Goal: Transaction & Acquisition: Purchase product/service

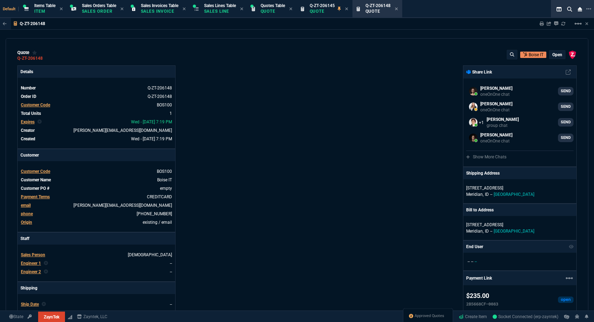
select select "12: [PERSON_NAME]"
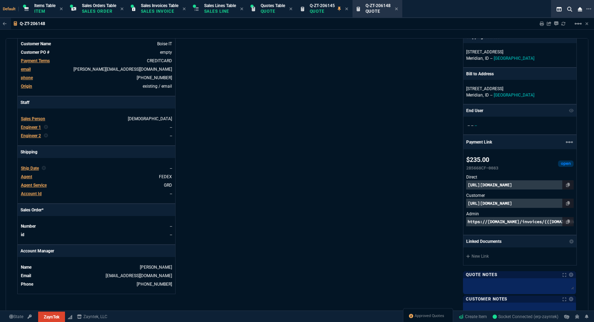
click at [433, 320] on div "Approved Quotes" at bounding box center [428, 316] width 50 height 17
click at [434, 317] on span "Approved Quotes" at bounding box center [430, 316] width 30 height 6
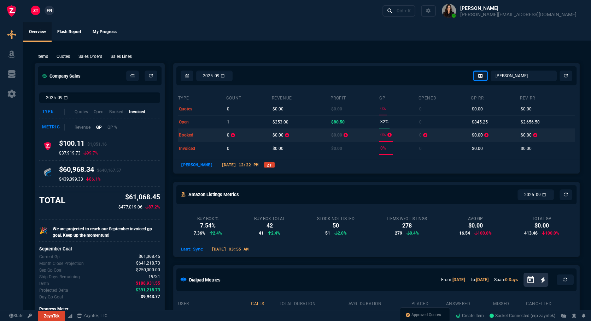
select select
click at [411, 315] on span "Approved Quotes" at bounding box center [426, 316] width 30 height 6
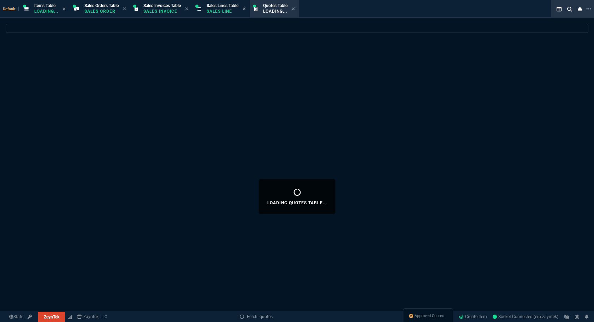
select select
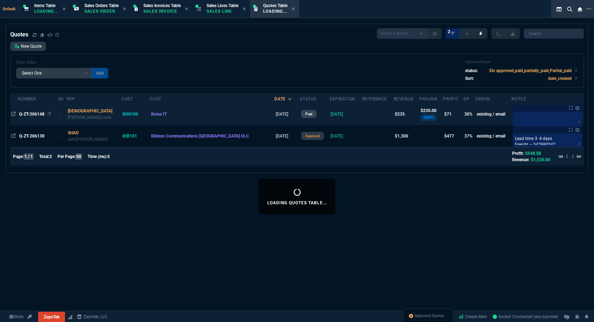
click at [40, 116] on span "Q-ZT-206148" at bounding box center [31, 114] width 25 height 5
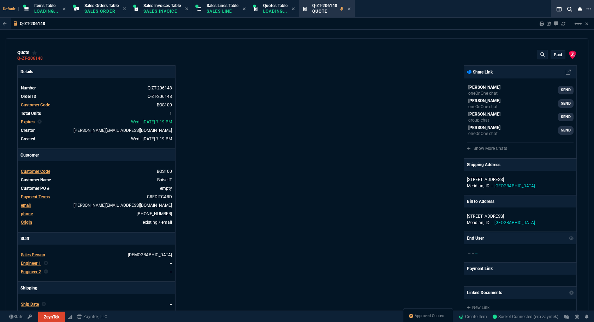
type input "34"
type input "80"
type input "76"
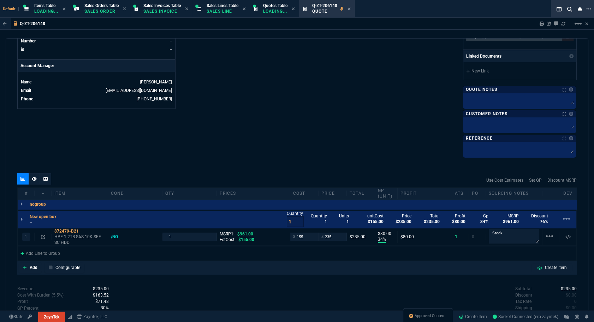
scroll to position [374, 0]
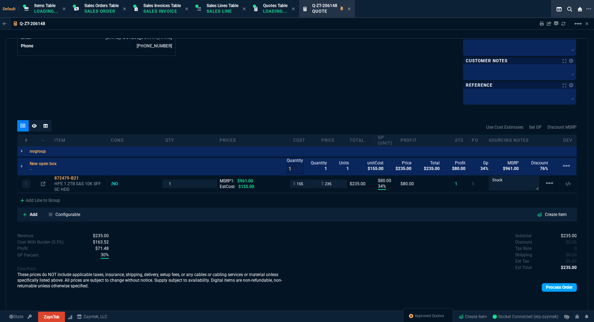
click at [562, 286] on link "Process Order" at bounding box center [559, 287] width 35 height 8
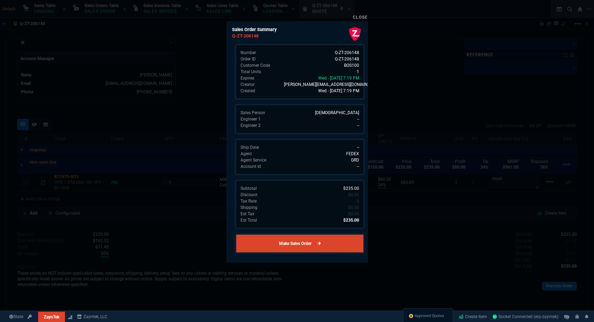
scroll to position [327, 0]
click at [332, 242] on link "Make Sales Order" at bounding box center [300, 243] width 130 height 20
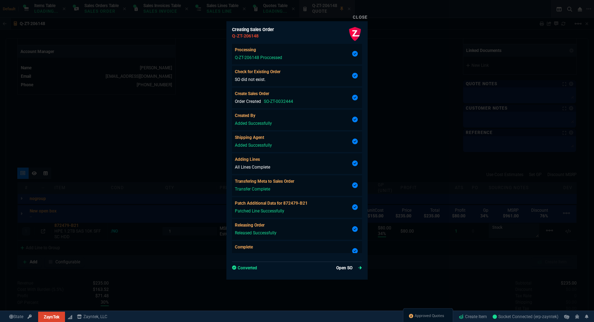
click at [342, 268] on link "Open SO" at bounding box center [349, 268] width 26 height 6
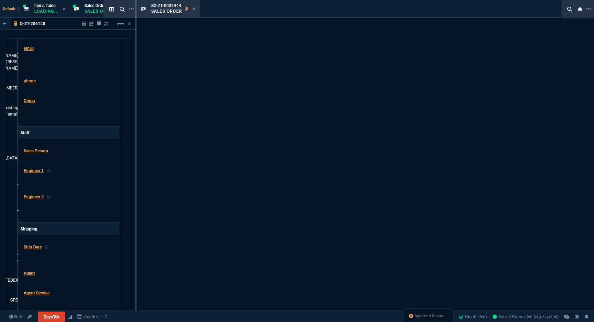
type input "34"
type input "80"
type input "76"
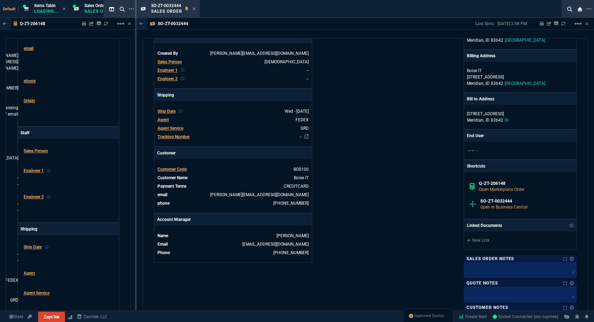
scroll to position [257, 0]
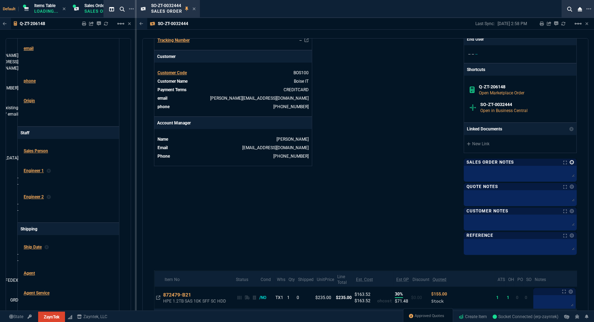
click at [570, 161] on link at bounding box center [572, 162] width 4 height 4
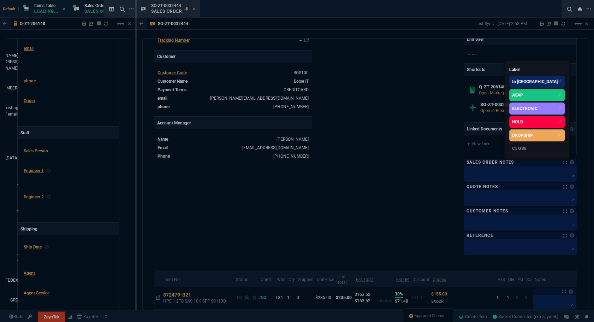
click at [551, 94] on div "ASAP" at bounding box center [536, 95] width 55 height 12
click at [362, 134] on div at bounding box center [297, 161] width 594 height 322
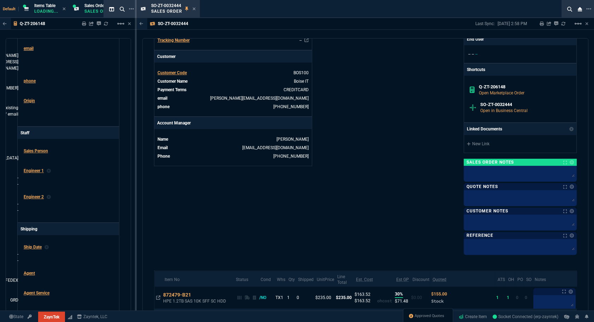
scroll to position [160, 0]
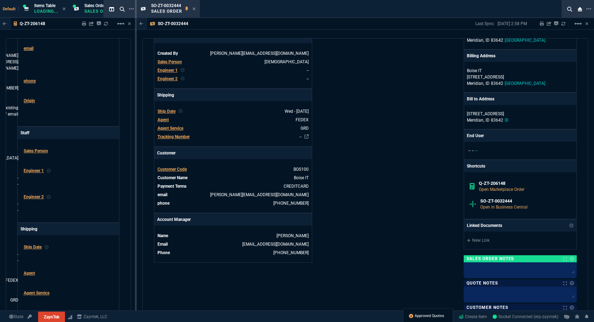
click at [423, 314] on span "Approved Quotes" at bounding box center [430, 316] width 30 height 6
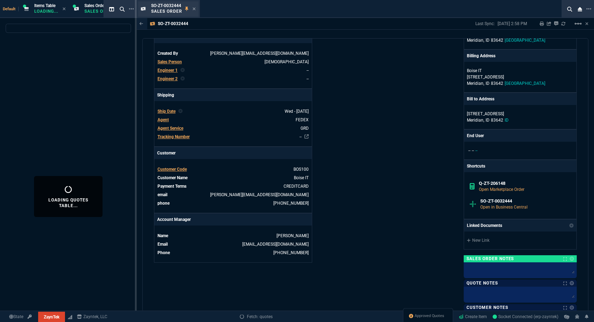
select select
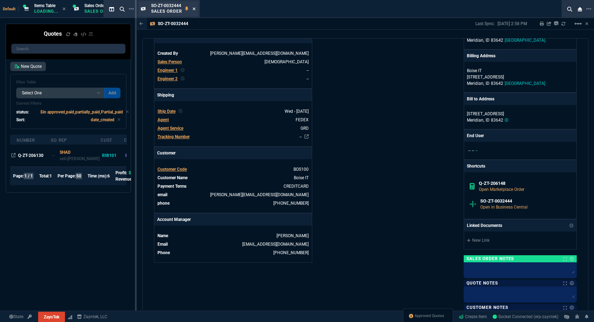
click at [193, 8] on icon at bounding box center [194, 9] width 3 height 4
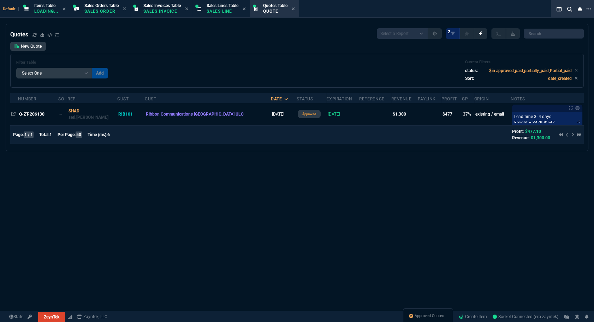
click at [29, 117] on div "Quotes Select a Report Fruit (MTD) APPROVED Quotes 2 New Quote Filter Table Sel…" at bounding box center [297, 87] width 574 height 118
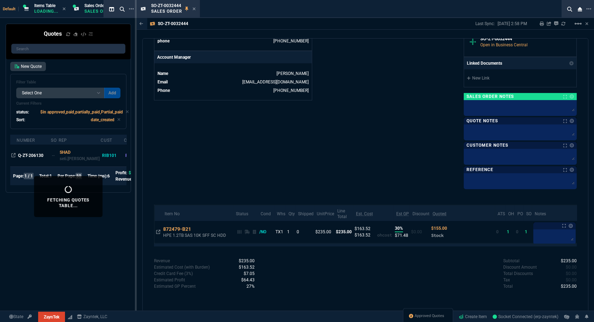
scroll to position [162, 0]
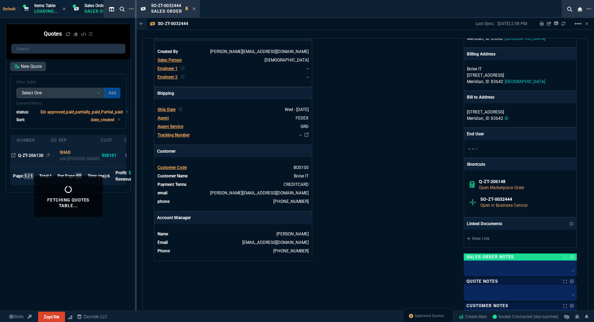
click at [32, 158] on span "Q-ZT-206130" at bounding box center [30, 155] width 25 height 5
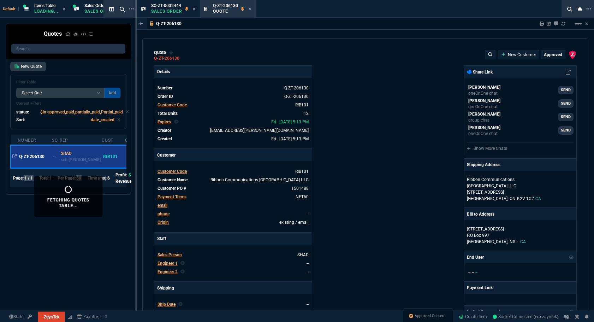
type input "29"
type input "50"
type input "53"
type input "40"
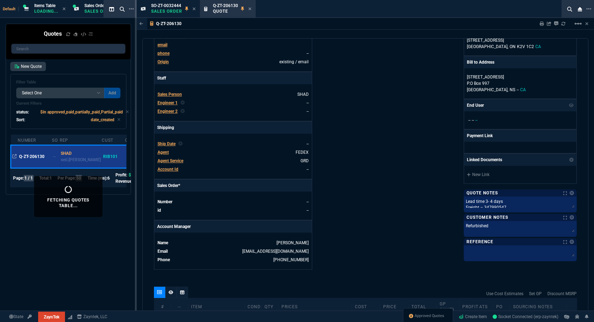
scroll to position [193, 0]
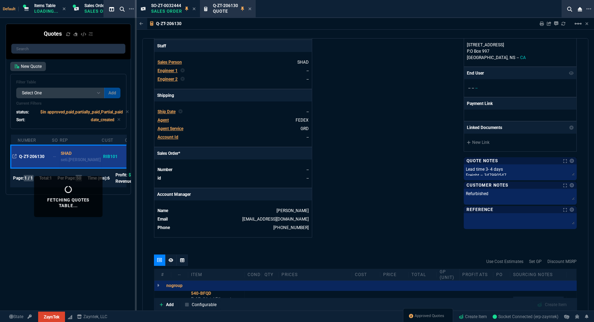
click at [163, 112] on span "Ship Date" at bounding box center [167, 111] width 18 height 5
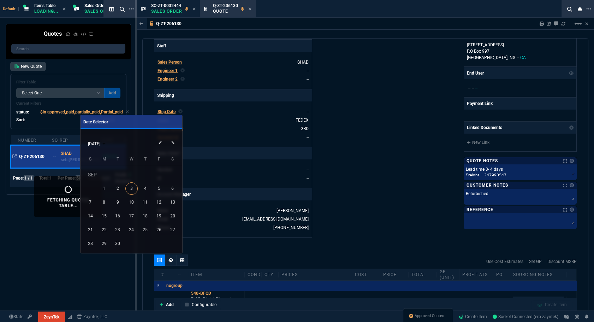
click at [108, 199] on div "8" at bounding box center [104, 202] width 12 height 12
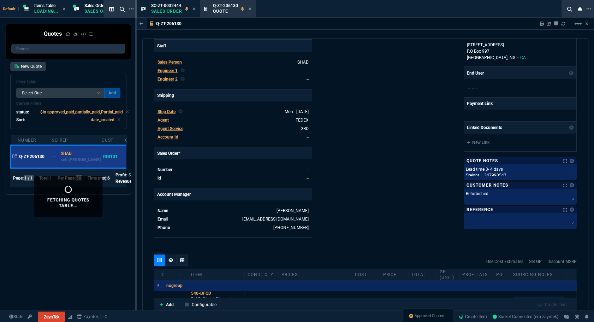
click at [416, 144] on div "ZaynTek, LLC [STREET_ADDRESS] Share Link [PERSON_NAME] Over oneOnOne chat SEND …" at bounding box center [471, 55] width 212 height 365
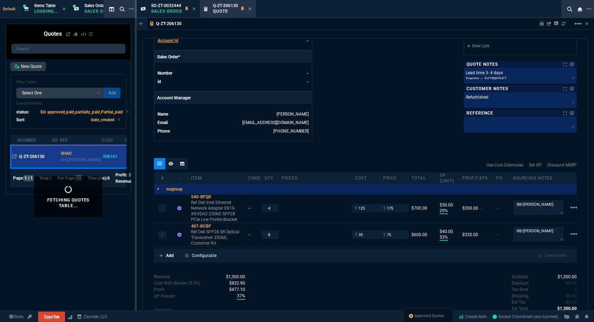
scroll to position [321, 0]
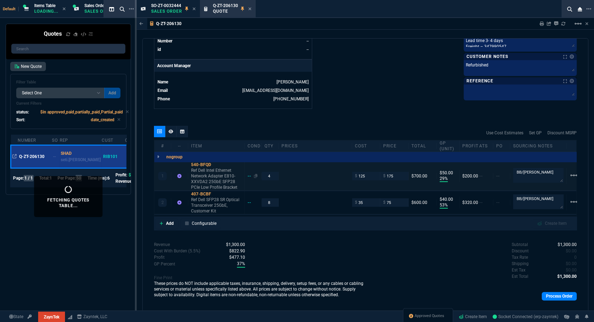
click at [248, 177] on div "--" at bounding box center [253, 176] width 10 height 6
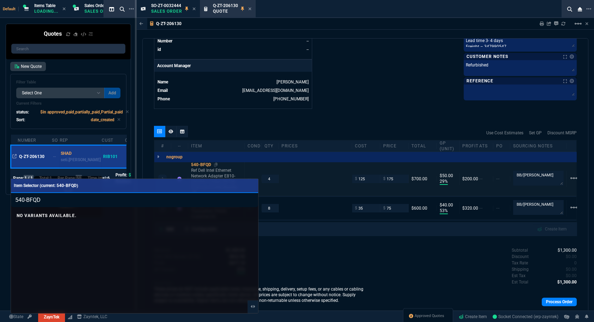
click at [304, 130] on div at bounding box center [297, 161] width 594 height 322
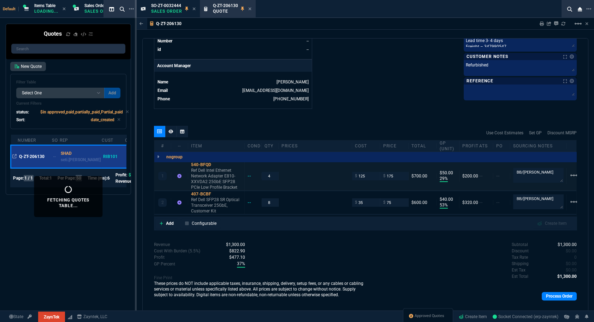
click at [179, 179] on div "1 540-BFQD Ref Dell Intel Ethernet Network Adapter E810-XXVDA2 25GbE SFP28 PCIe…" at bounding box center [365, 176] width 422 height 29
click at [178, 175] on icon at bounding box center [179, 176] width 4 height 4
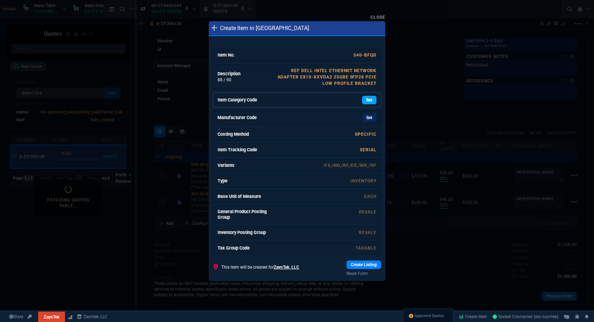
click at [362, 101] on link "Set" at bounding box center [369, 100] width 14 height 8
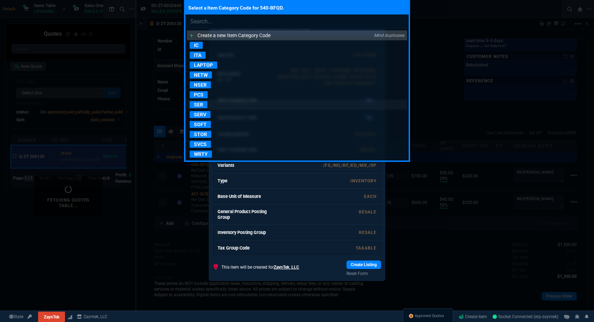
click at [201, 104] on p "SER" at bounding box center [199, 104] width 18 height 7
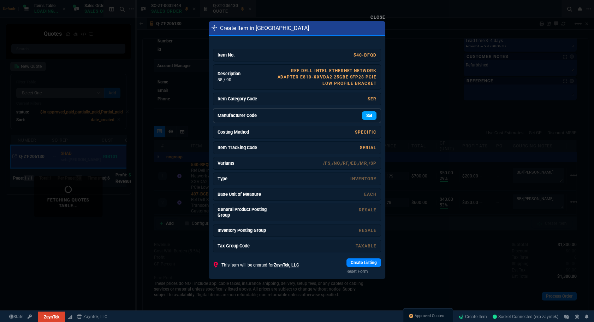
click at [362, 115] on link "Set" at bounding box center [369, 115] width 14 height 8
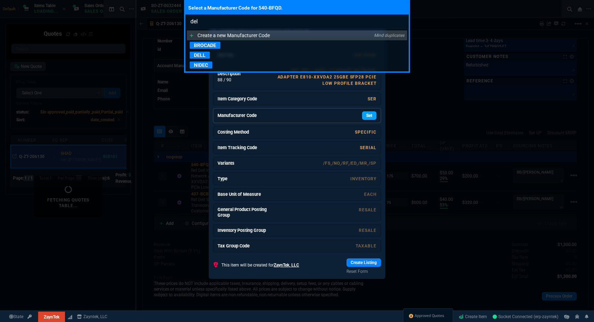
type input "dell"
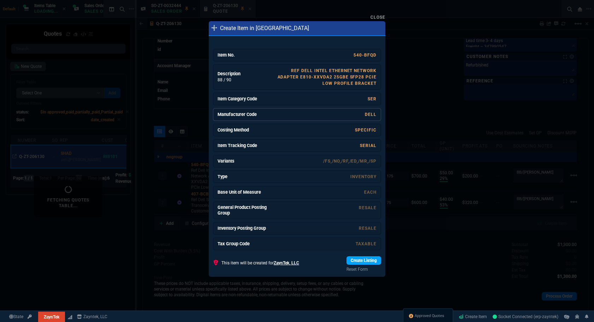
click at [360, 263] on link "Create Listing" at bounding box center [364, 260] width 35 height 8
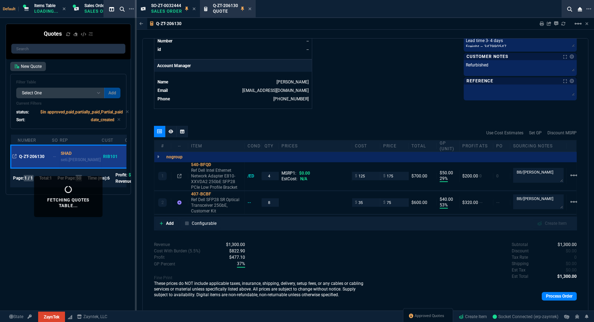
scroll to position [304, 0]
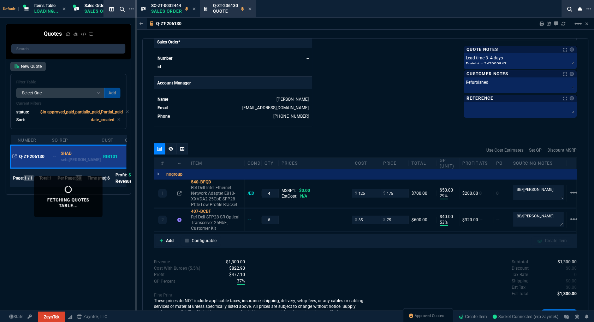
click at [425, 311] on div "Approved Quotes" at bounding box center [428, 316] width 50 height 17
click at [432, 318] on span "Approved Quotes" at bounding box center [430, 316] width 30 height 6
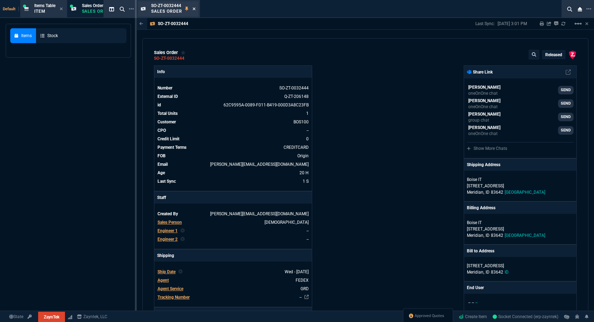
select select
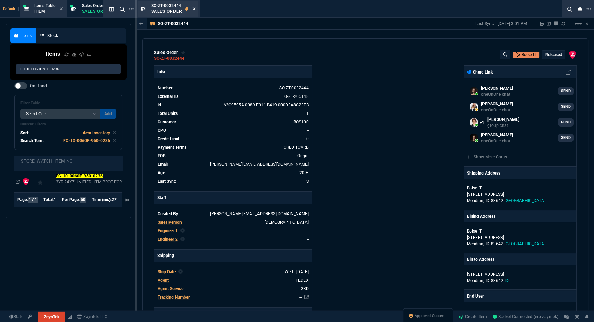
click at [193, 8] on icon at bounding box center [194, 9] width 3 height 4
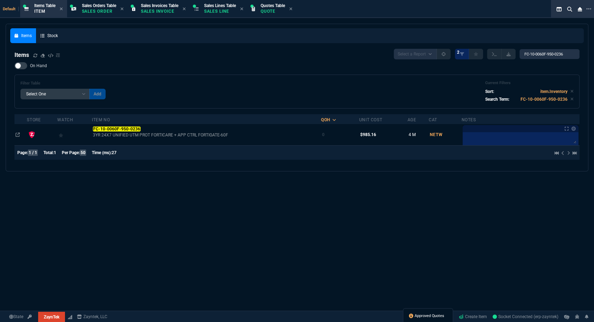
click at [415, 317] on span "Approved Quotes" at bounding box center [430, 316] width 30 height 6
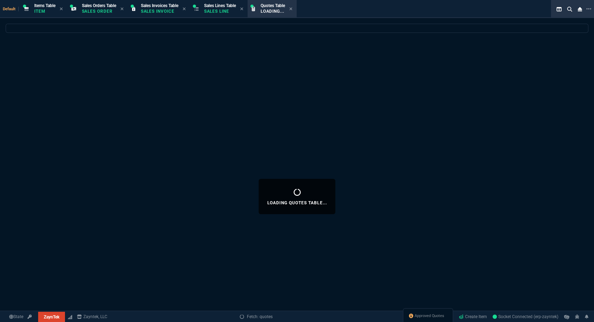
select select
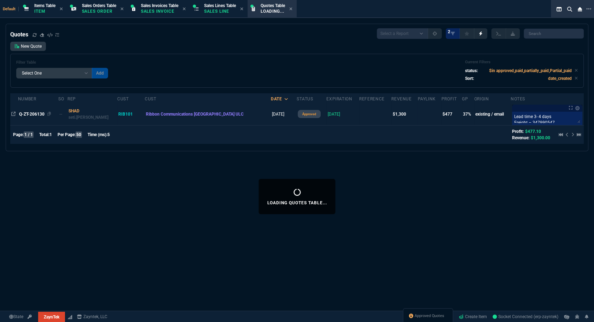
click at [34, 112] on span "Q-ZT-206130" at bounding box center [31, 114] width 25 height 5
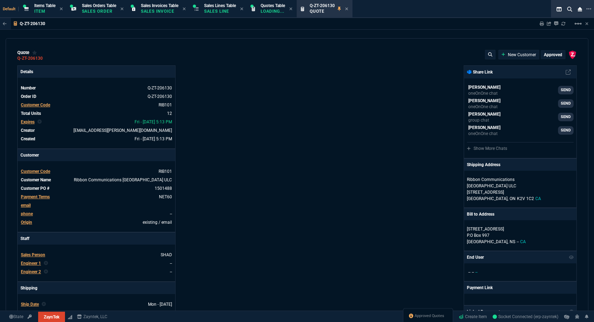
type input "29"
type input "50"
type input "53"
type input "40"
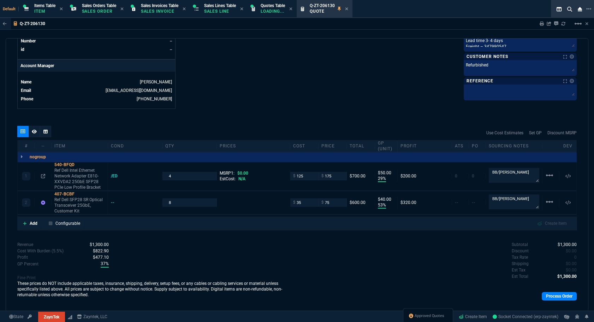
scroll to position [330, 0]
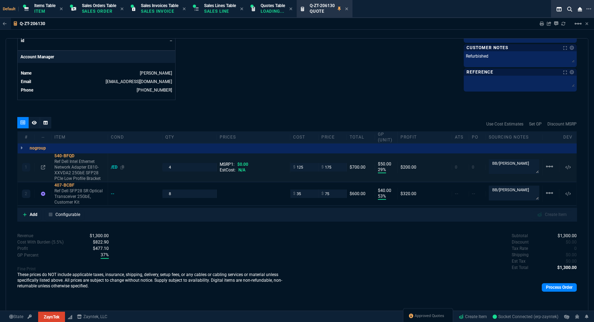
click at [113, 169] on div "/ED" at bounding box center [117, 167] width 13 height 6
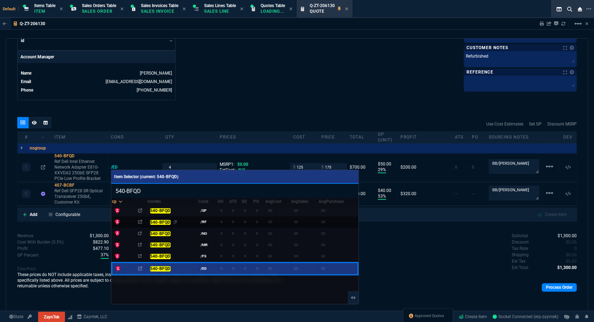
click at [160, 220] on mark "540-BFQD" at bounding box center [160, 222] width 20 height 5
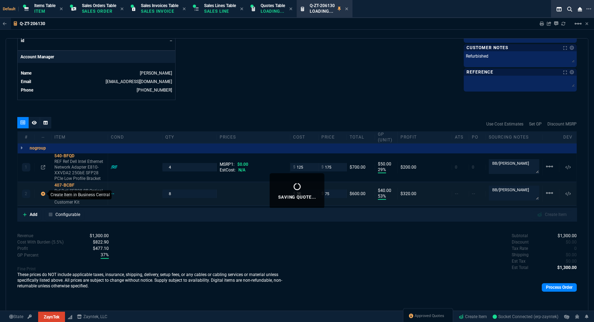
click at [45, 193] on icon at bounding box center [43, 193] width 4 height 4
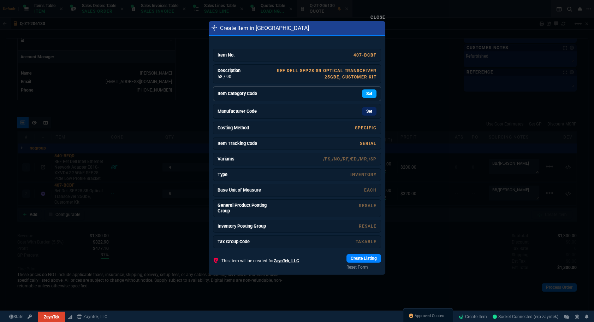
click at [363, 93] on link "Set" at bounding box center [369, 93] width 14 height 8
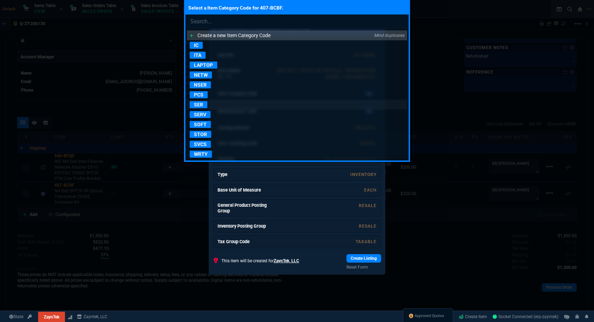
click at [201, 100] on link "SER" at bounding box center [297, 105] width 220 height 10
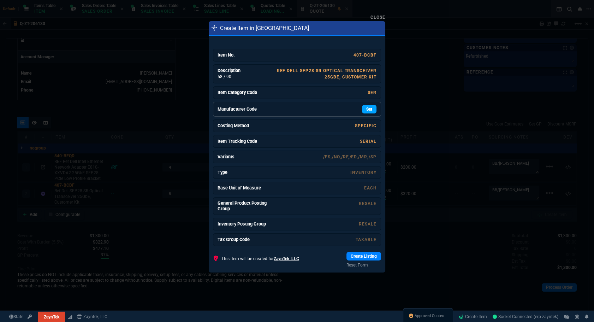
click at [371, 111] on link "Set" at bounding box center [369, 109] width 14 height 8
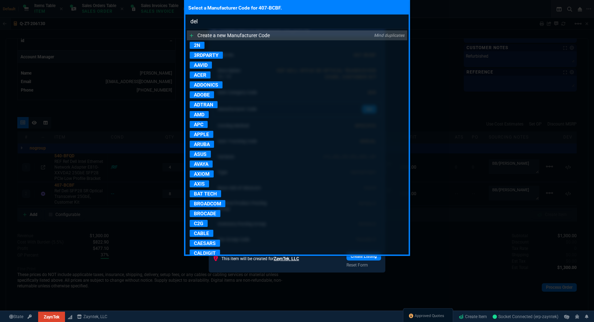
type input "dell"
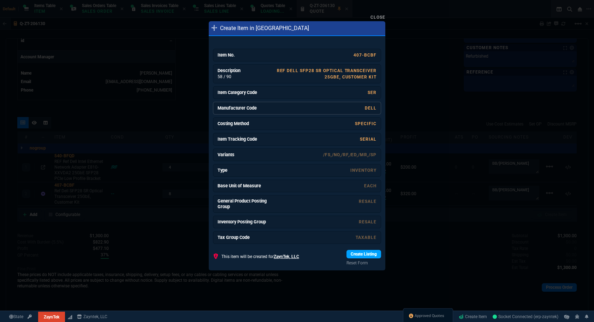
click at [349, 255] on link "Create Listing" at bounding box center [364, 254] width 35 height 8
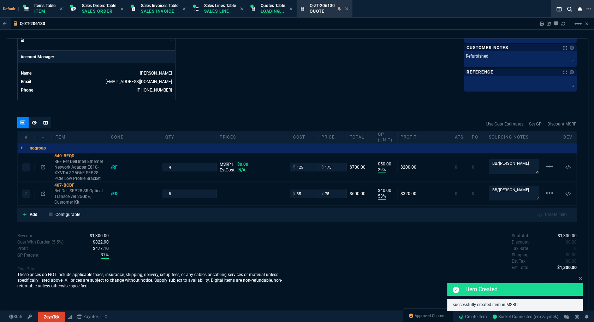
click at [424, 247] on div "Subtotal $1,300.00 Discount $0.00 Tax Rate 0 Shipping $0.00 Est Tax $0.00 Est T…" at bounding box center [437, 251] width 280 height 39
type input "1250"
type input "94"
click at [113, 193] on div "/ED" at bounding box center [117, 194] width 13 height 6
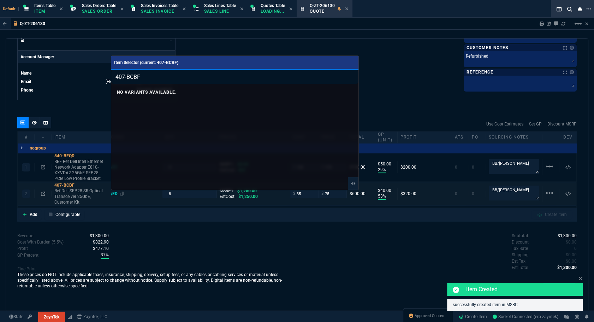
click at [113, 193] on div at bounding box center [297, 161] width 594 height 322
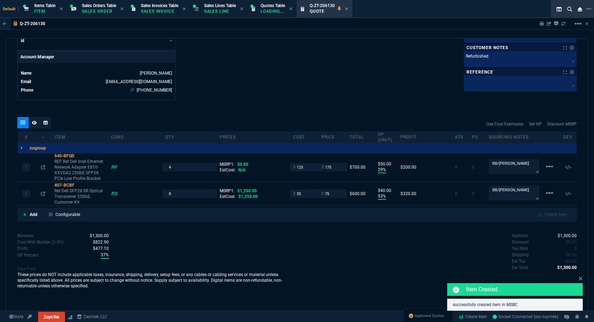
click at [43, 125] on div at bounding box center [45, 122] width 11 height 11
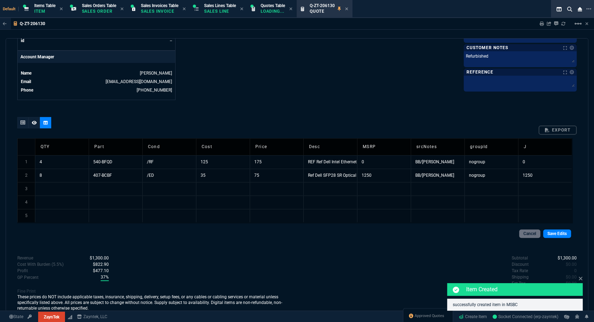
click at [164, 177] on td "/ED" at bounding box center [169, 175] width 54 height 13
type input "/RF"
click at [554, 233] on link "Save Edits" at bounding box center [557, 233] width 28 height 8
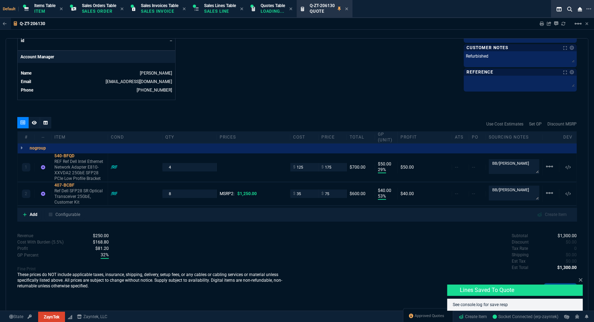
type input "29"
type input "50"
type input "53"
type input "40"
type input "94"
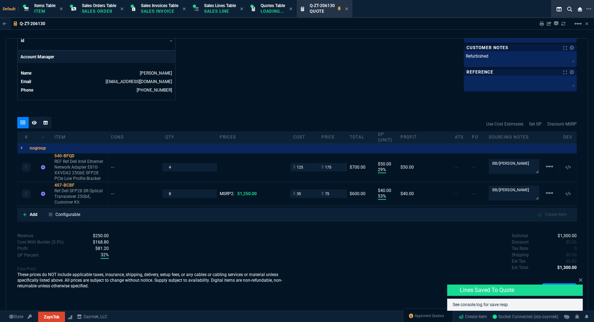
type input "29"
type input "50"
type input "53"
type input "40"
type input "94"
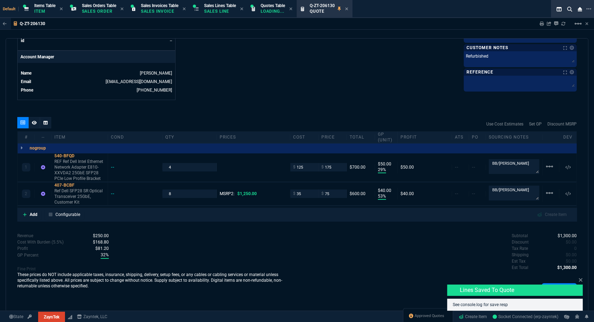
click at [579, 279] on icon at bounding box center [581, 280] width 4 height 6
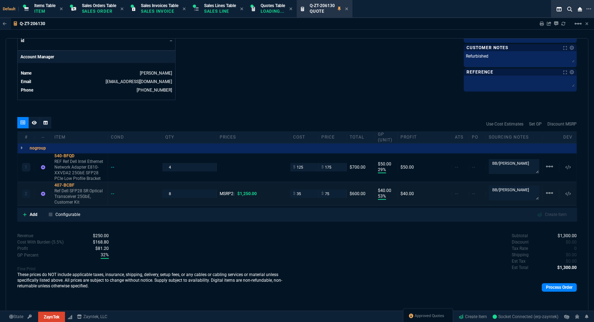
click at [112, 190] on div "2 407-BCBF Ref Dell SFP28 SR Optical Transceiver 25GbE, Customer Kit -- 8 MSRP2…" at bounding box center [297, 193] width 559 height 23
click at [112, 191] on div "--" at bounding box center [116, 194] width 10 height 6
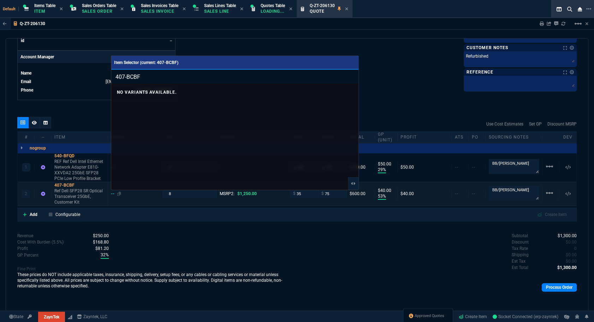
click at [112, 191] on div at bounding box center [297, 161] width 594 height 322
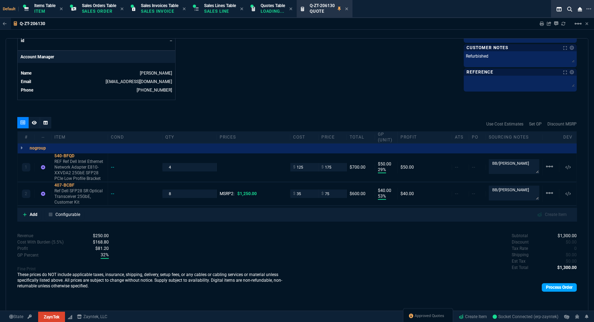
click at [552, 288] on link "Process Order" at bounding box center [559, 287] width 35 height 8
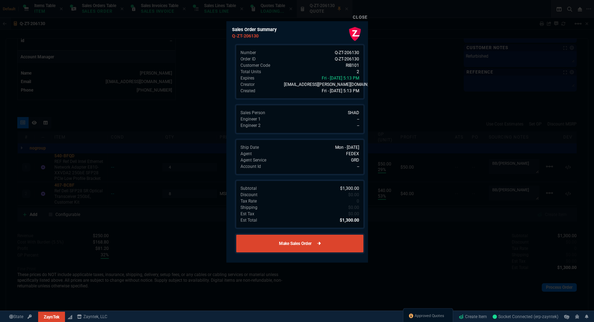
click at [290, 241] on link "Make Sales Order" at bounding box center [300, 243] width 130 height 20
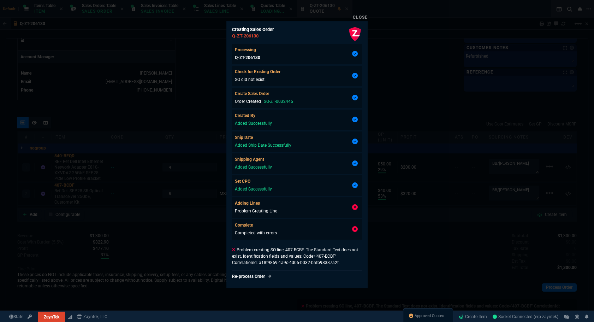
type input "29"
type input "50"
type input "53"
type input "40"
type input "94"
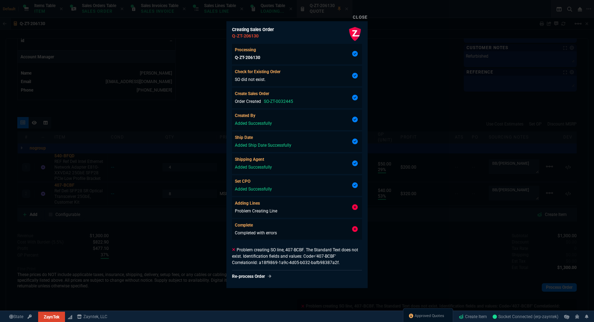
click at [396, 258] on div at bounding box center [297, 161] width 594 height 322
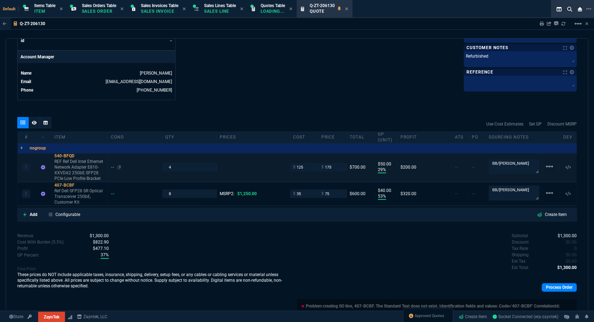
click at [111, 169] on div "--" at bounding box center [116, 167] width 10 height 6
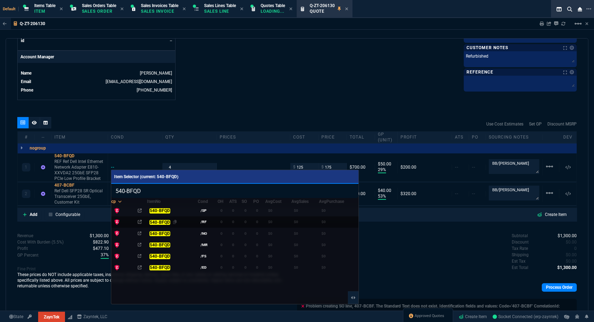
click at [161, 222] on mark "540-BFQD" at bounding box center [159, 222] width 20 height 5
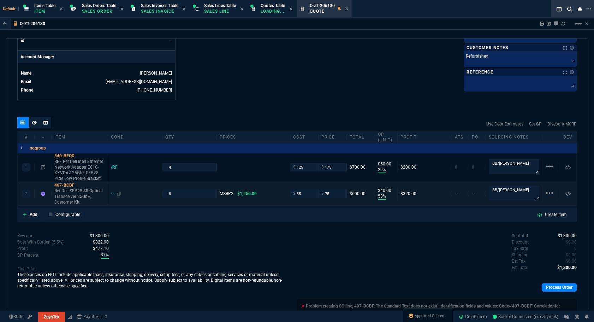
click at [113, 193] on div "--" at bounding box center [116, 194] width 10 height 6
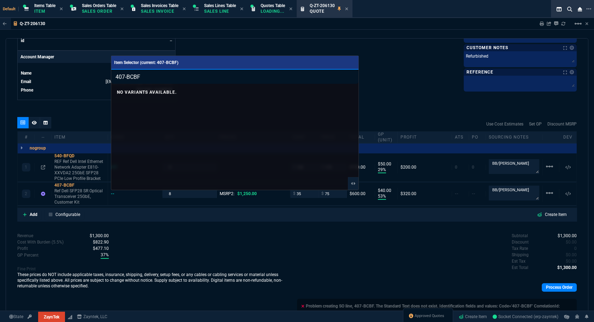
click at [84, 119] on div at bounding box center [297, 161] width 594 height 322
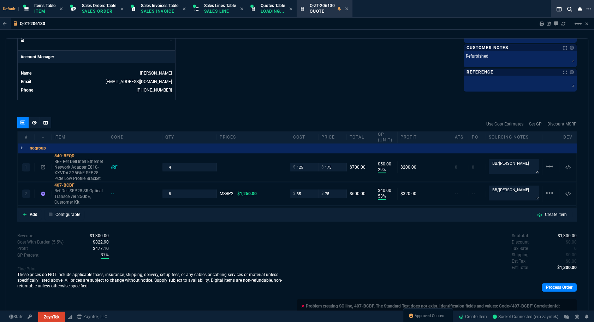
click at [47, 122] on icon at bounding box center [45, 122] width 4 height 4
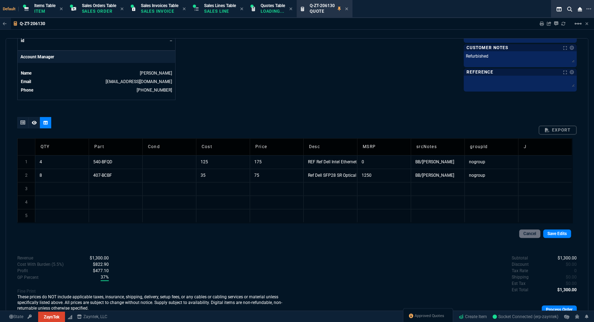
click at [173, 177] on td at bounding box center [169, 175] width 54 height 13
type input "/rf"
click at [552, 236] on link "Save Edits" at bounding box center [557, 233] width 28 height 8
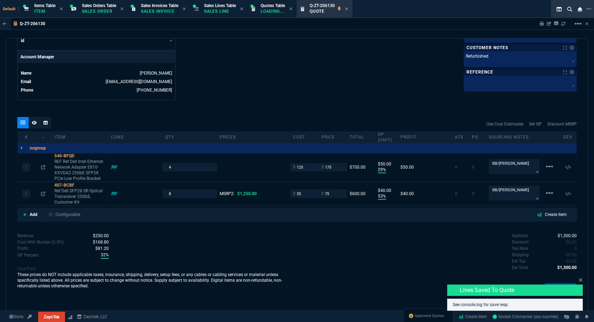
type input "29"
type input "50"
type input "53"
type input "40"
type input "94"
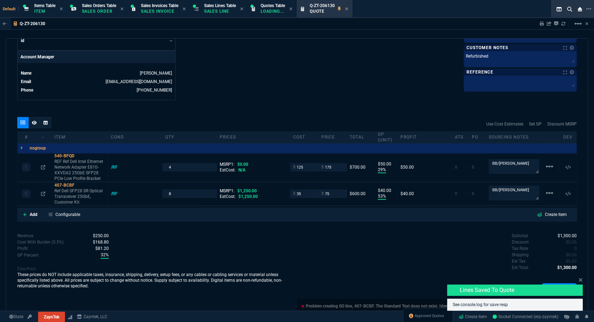
type input "29"
type input "50"
type input "53"
type input "40"
type input "94"
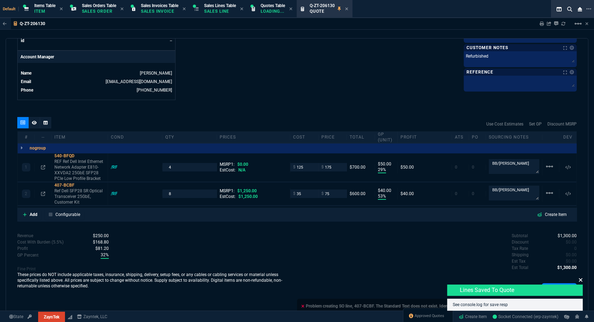
click at [580, 281] on icon at bounding box center [581, 280] width 4 height 6
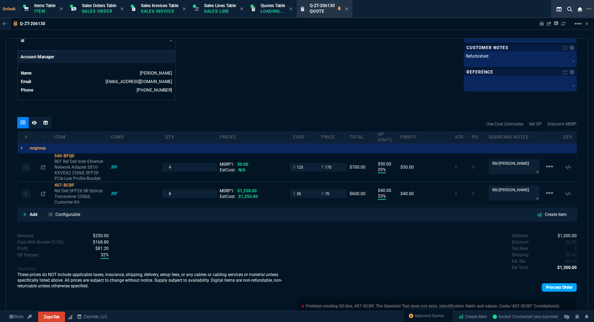
click at [556, 284] on link "Process Order" at bounding box center [559, 287] width 35 height 8
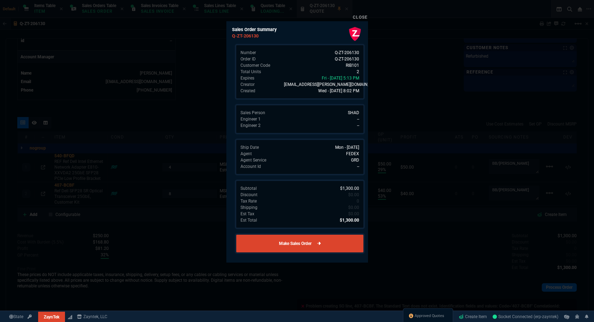
click at [250, 245] on link "Make Sales Order" at bounding box center [300, 243] width 130 height 20
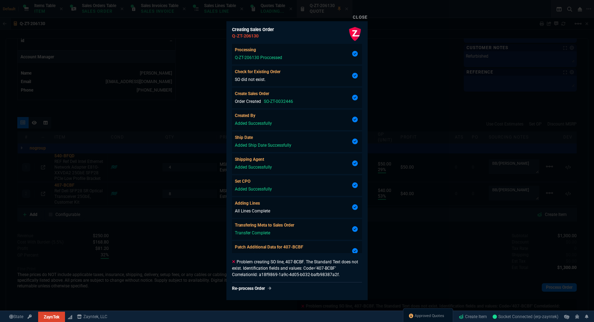
type input "29"
type input "50"
type input "53"
type input "40"
type input "94"
